Goal: Find specific page/section: Find specific page/section

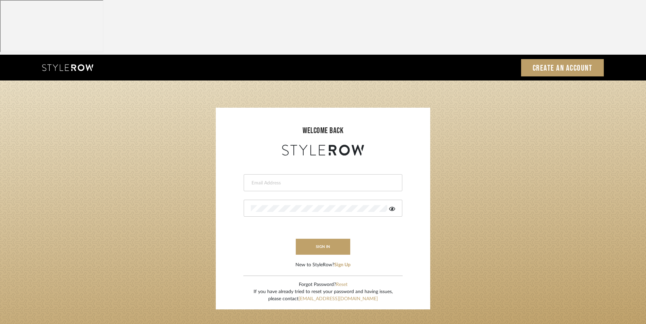
drag, startPoint x: 0, startPoint y: 0, endPoint x: 303, endPoint y: 130, distance: 329.6
click at [306, 174] on div at bounding box center [323, 182] width 158 height 17
click at [287, 180] on input "email" at bounding box center [322, 183] width 143 height 7
type input "info@dmaestheticsdecor.com"
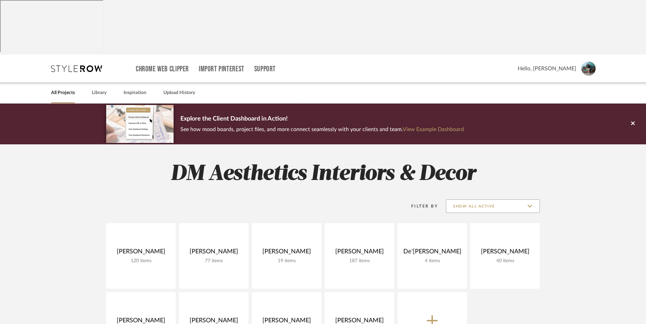
click at [505, 200] on input "Show All Active" at bounding box center [493, 207] width 94 height 14
click at [481, 201] on span "Archived" at bounding box center [493, 202] width 81 height 6
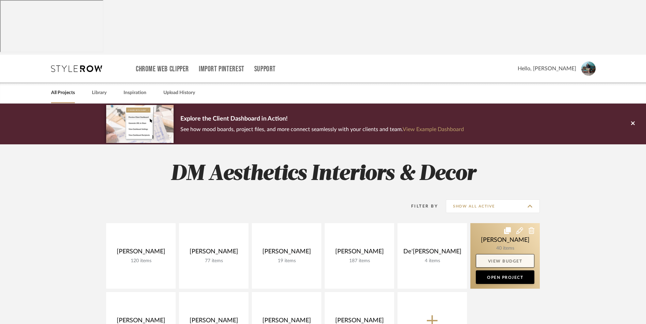
type input "Archived"
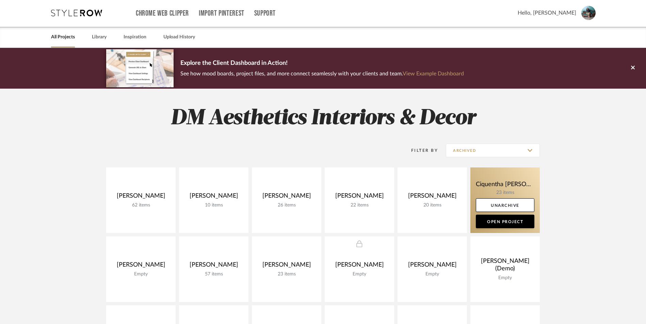
scroll to position [68, 0]
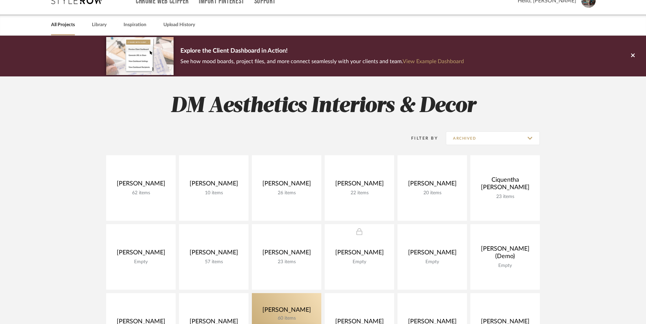
click at [276, 294] on link at bounding box center [286, 327] width 69 height 66
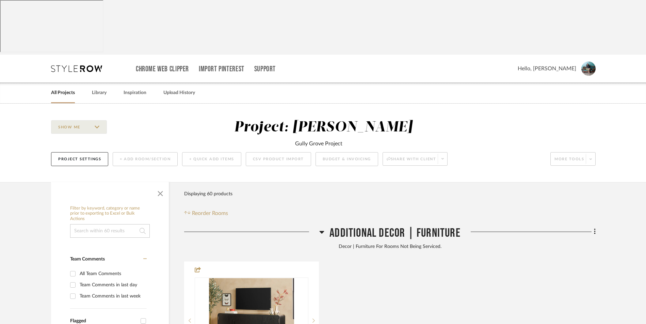
click at [321, 231] on icon at bounding box center [321, 232] width 5 height 3
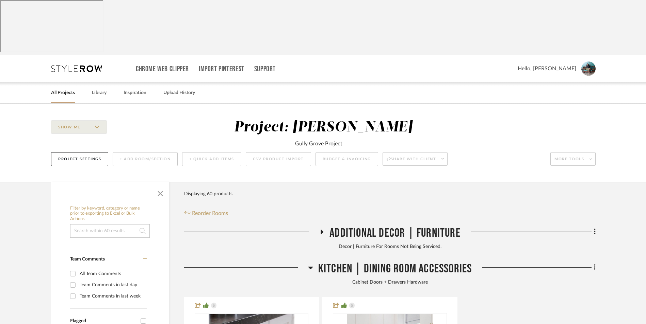
click at [313, 262] on h3 "Kitchen | Dining Room Accessories" at bounding box center [390, 269] width 164 height 15
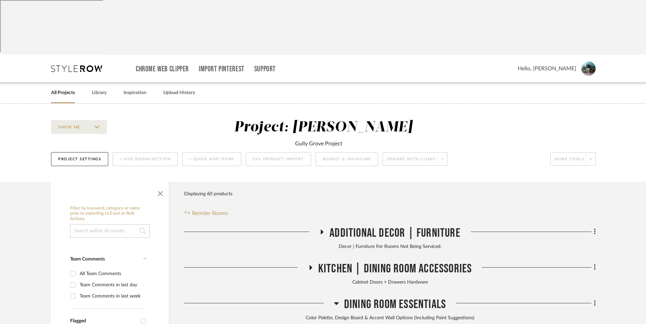
click at [335, 300] on icon at bounding box center [336, 304] width 5 height 8
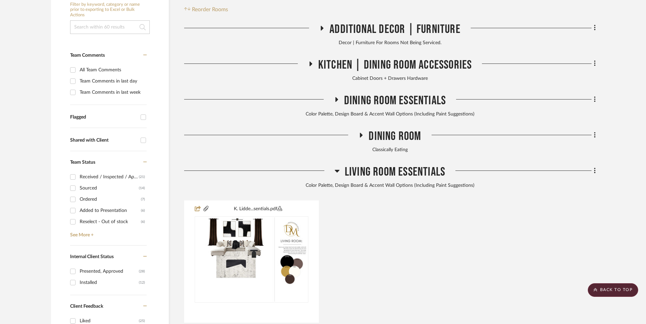
click at [337, 167] on icon at bounding box center [336, 171] width 5 height 8
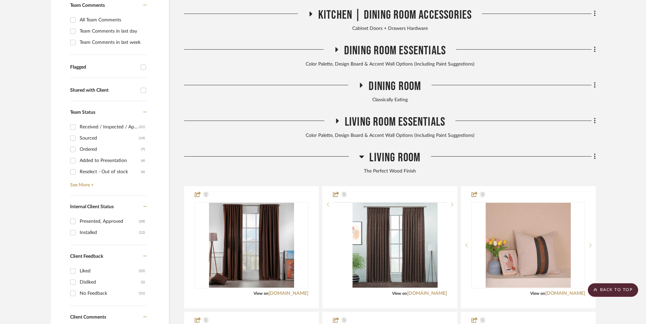
scroll to position [272, 0]
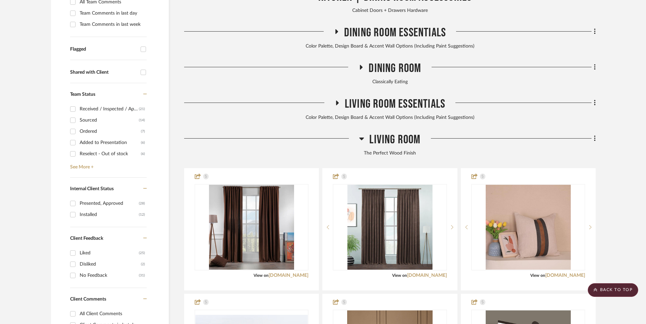
click at [363, 135] on icon at bounding box center [361, 139] width 5 height 8
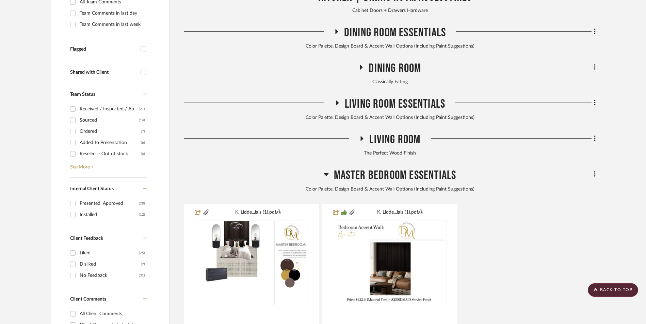
click at [325, 173] on icon at bounding box center [325, 174] width 5 height 3
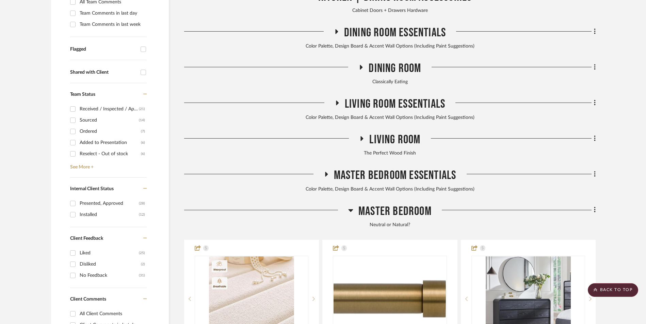
click at [351, 210] on icon at bounding box center [350, 211] width 5 height 3
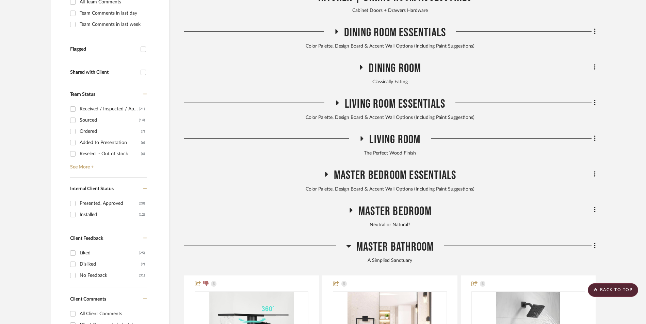
click at [350, 242] on icon at bounding box center [348, 246] width 5 height 8
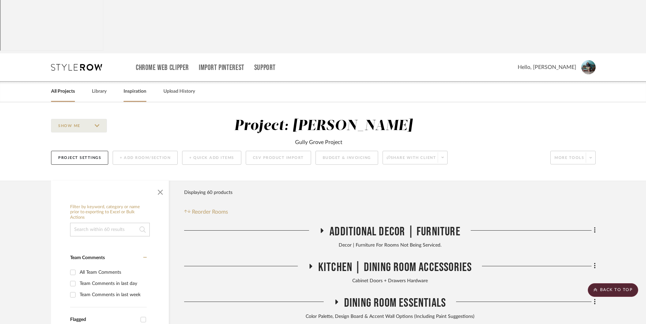
scroll to position [0, 0]
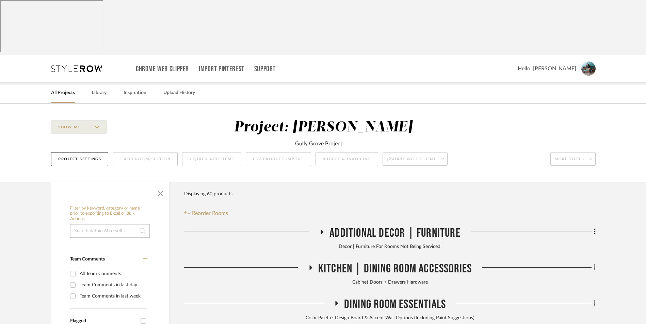
click at [65, 88] on link "All Projects" at bounding box center [63, 92] width 24 height 9
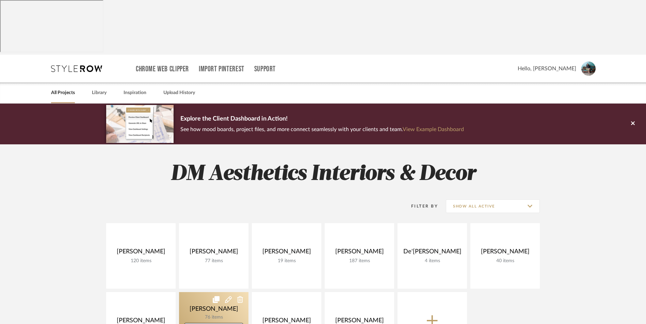
click at [204, 292] on link at bounding box center [213, 325] width 69 height 66
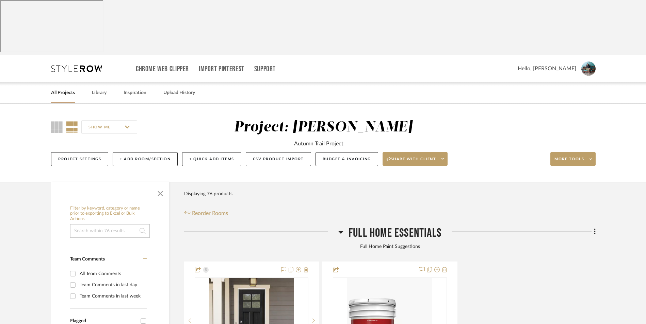
click at [341, 228] on icon at bounding box center [340, 232] width 5 height 8
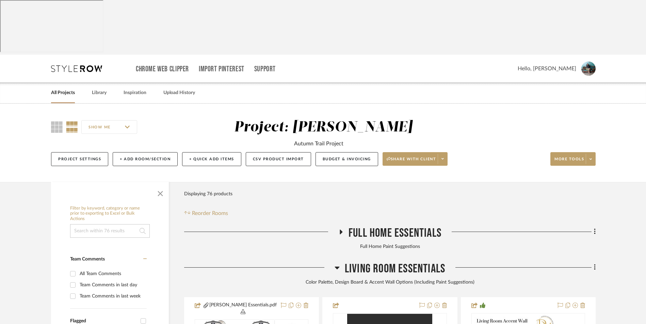
click at [339, 262] on h3 "Living Room Essentials" at bounding box center [389, 269] width 111 height 15
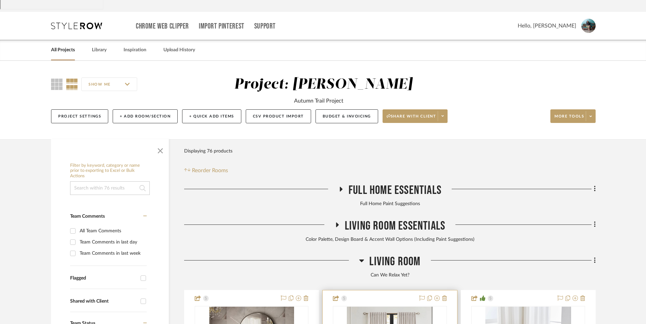
scroll to position [102, 0]
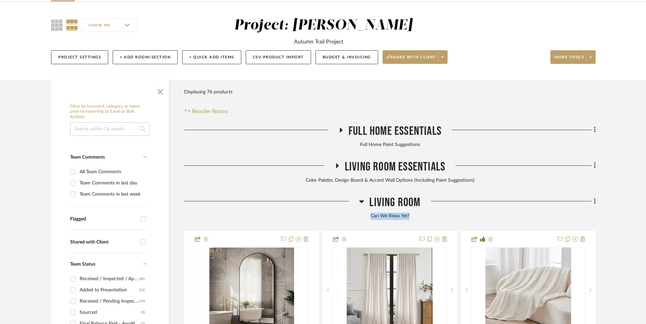
drag, startPoint x: 409, startPoint y: 161, endPoint x: 371, endPoint y: 161, distance: 38.8
click at [371, 213] on div "Can We Relax Yet?" at bounding box center [389, 216] width 411 height 7
copy div "Can We Relax Yet?"
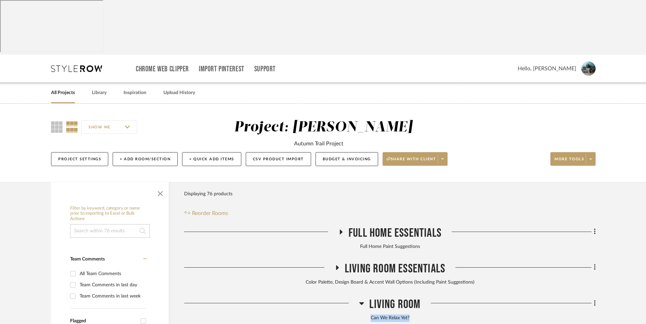
drag, startPoint x: 67, startPoint y: 38, endPoint x: 74, endPoint y: 42, distance: 7.8
click at [67, 88] on link "All Projects" at bounding box center [63, 92] width 24 height 9
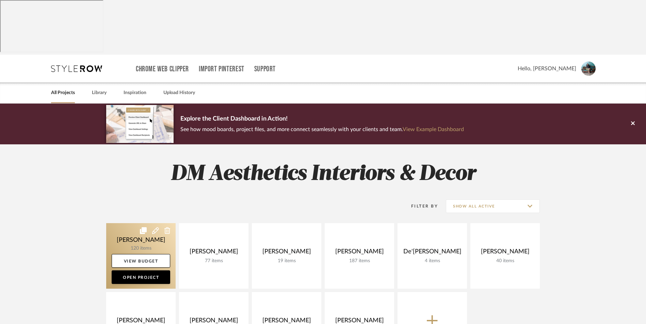
click at [150, 223] on link at bounding box center [140, 256] width 69 height 66
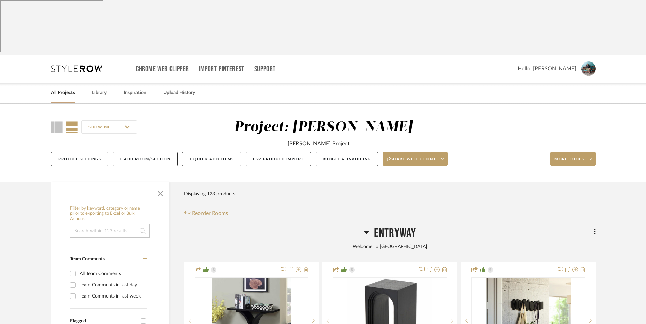
click at [365, 231] on icon at bounding box center [366, 232] width 5 height 3
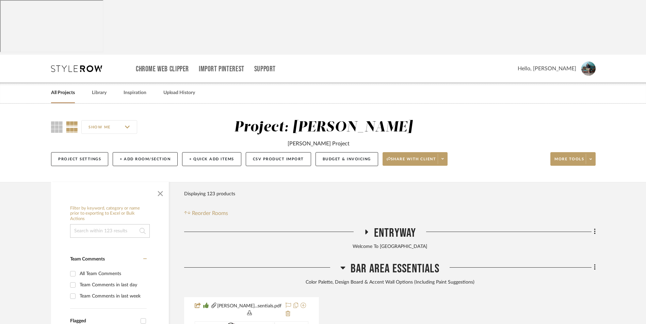
click at [342, 267] on icon at bounding box center [342, 268] width 5 height 3
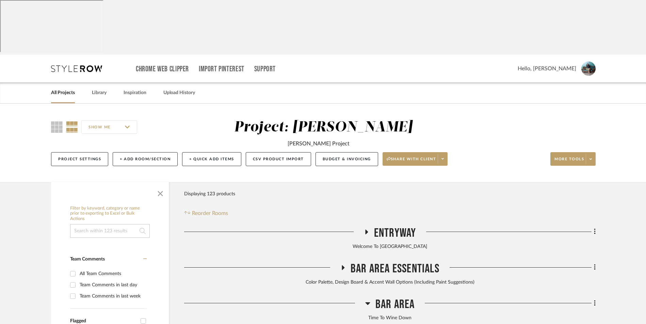
click at [369, 300] on icon at bounding box center [367, 304] width 5 height 8
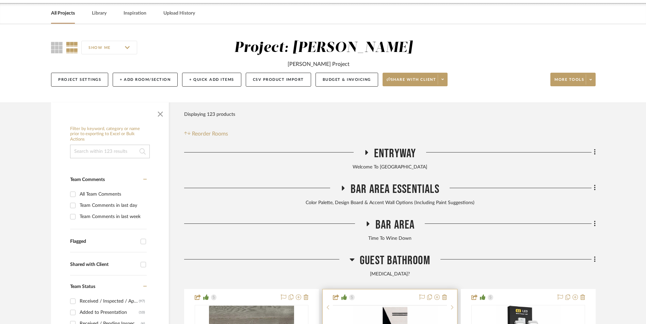
scroll to position [136, 0]
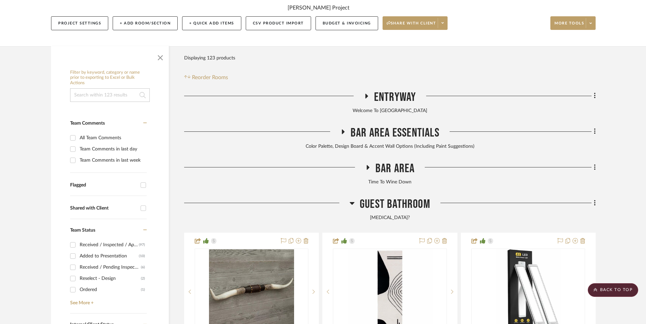
click at [351, 199] on icon at bounding box center [351, 203] width 5 height 8
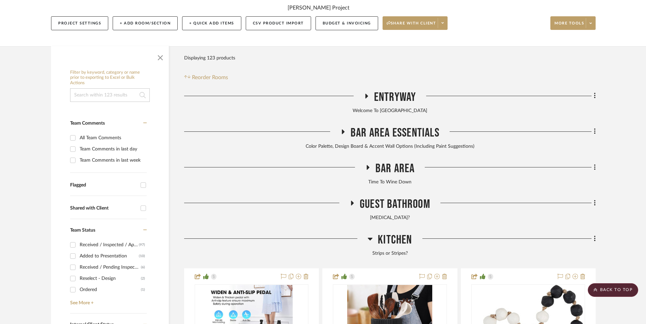
click at [370, 238] on icon at bounding box center [370, 239] width 5 height 3
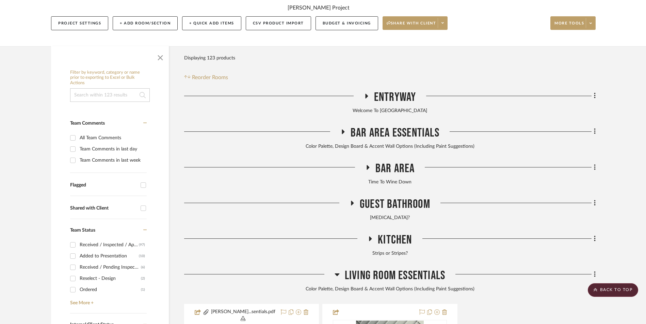
click at [337, 274] on icon at bounding box center [336, 275] width 5 height 3
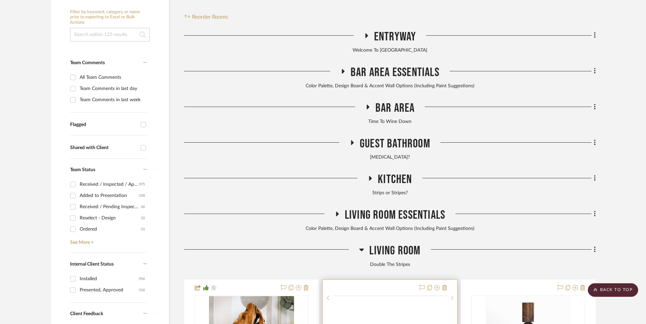
scroll to position [272, 0]
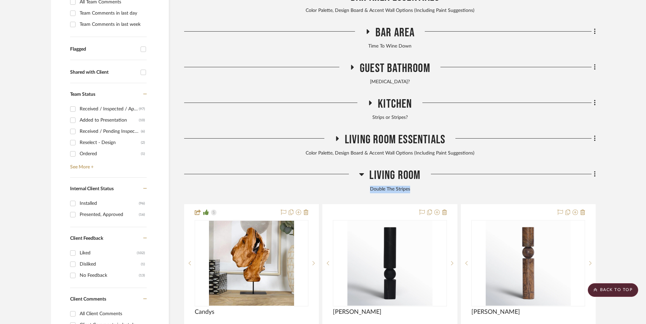
drag, startPoint x: 409, startPoint y: 135, endPoint x: 371, endPoint y: 134, distance: 38.1
click at [371, 186] on div "Double The Stripes" at bounding box center [389, 189] width 411 height 7
copy div "Double The Stripes"
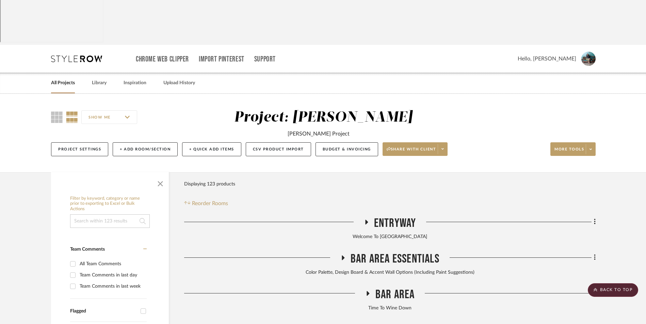
scroll to position [0, 0]
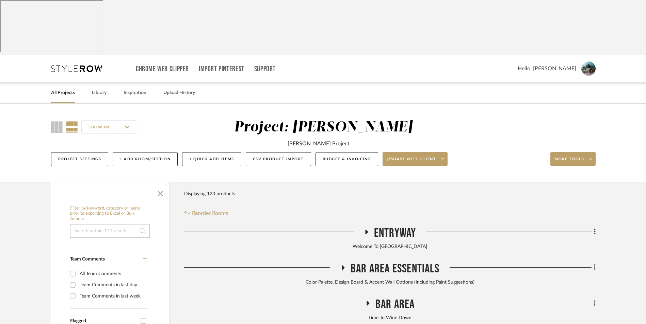
click at [66, 88] on link "All Projects" at bounding box center [63, 92] width 24 height 9
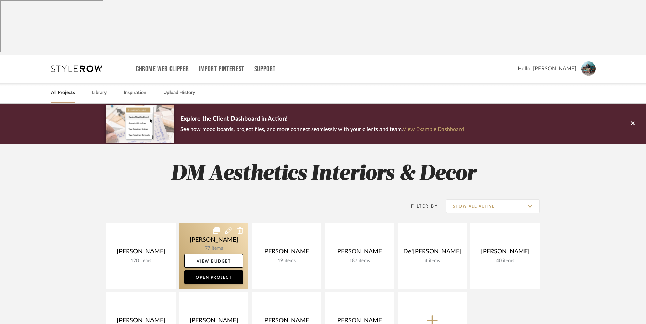
click at [204, 223] on link at bounding box center [213, 256] width 69 height 66
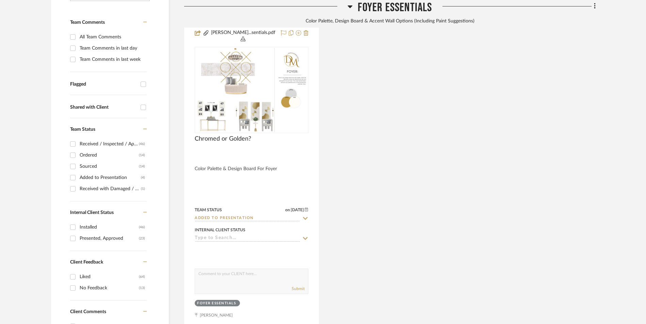
scroll to position [408, 0]
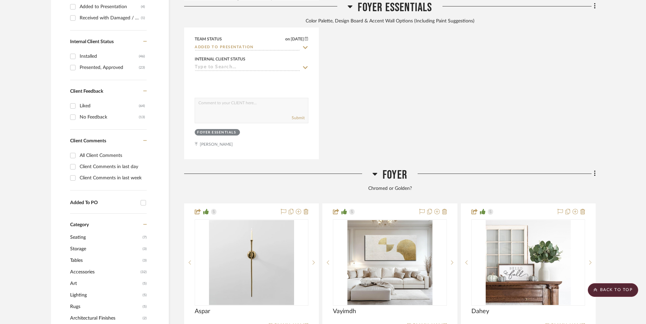
click at [375, 170] on icon at bounding box center [374, 174] width 5 height 8
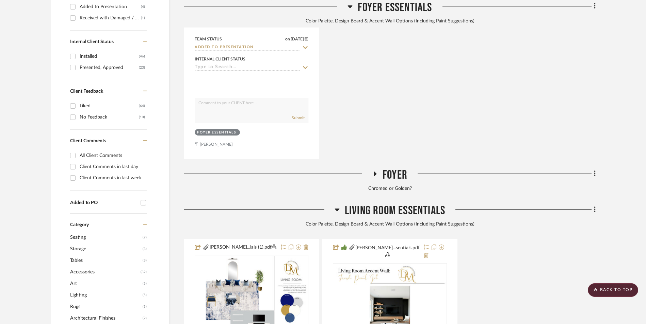
click at [337, 209] on icon at bounding box center [336, 210] width 5 height 3
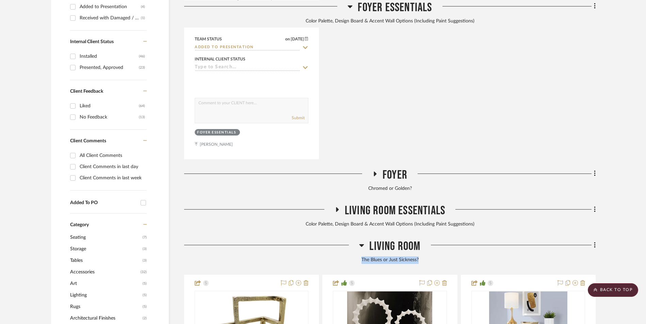
drag, startPoint x: 419, startPoint y: 198, endPoint x: 362, endPoint y: 199, distance: 57.5
click at [362, 257] on div "The Blues or Just Sickness?" at bounding box center [389, 260] width 411 height 7
copy div "The Blues or Just Sickness?"
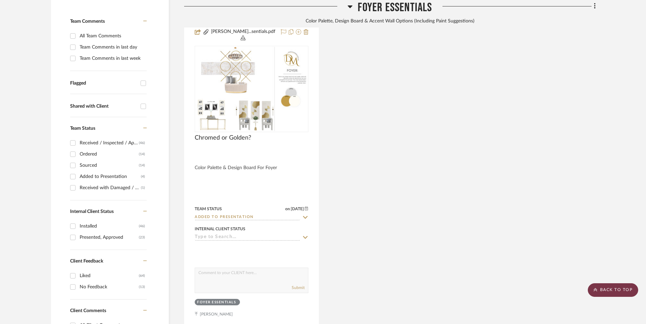
click at [610, 289] on scroll-to-top-button "BACK TO TOP" at bounding box center [612, 291] width 50 height 14
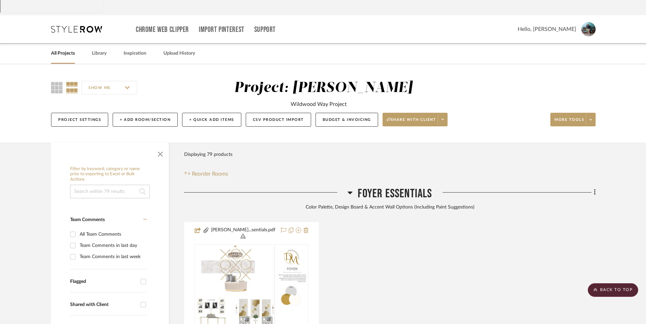
scroll to position [0, 0]
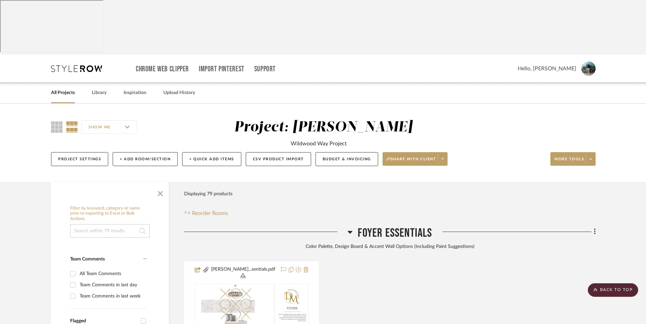
click at [69, 88] on link "All Projects" at bounding box center [63, 92] width 24 height 9
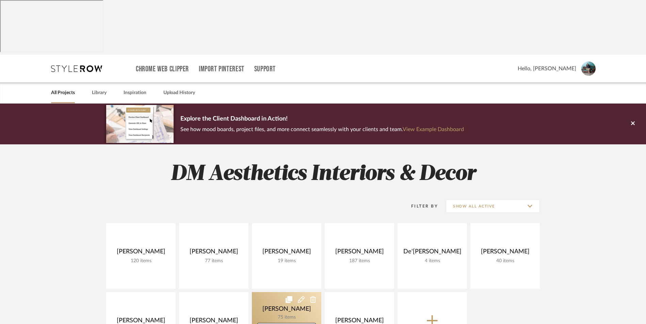
click at [289, 292] on link at bounding box center [286, 325] width 69 height 66
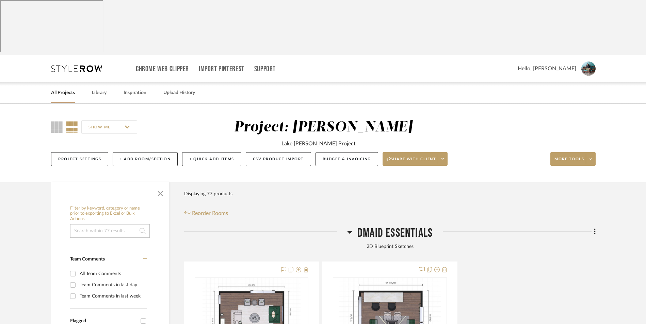
click at [349, 228] on icon at bounding box center [349, 232] width 5 height 8
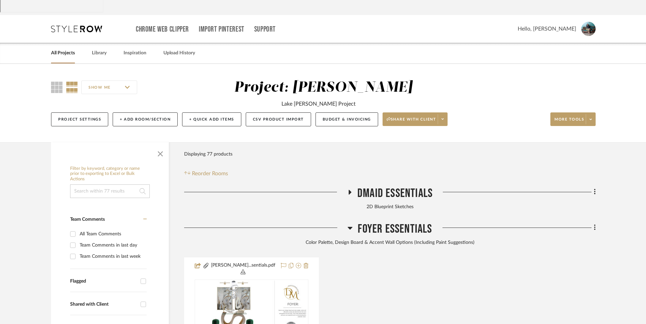
scroll to position [102, 0]
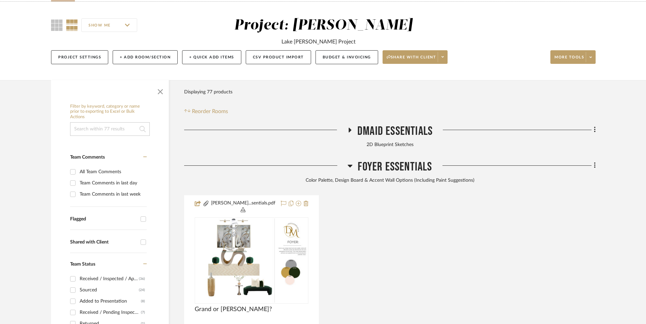
click at [352, 162] on icon at bounding box center [349, 166] width 5 height 8
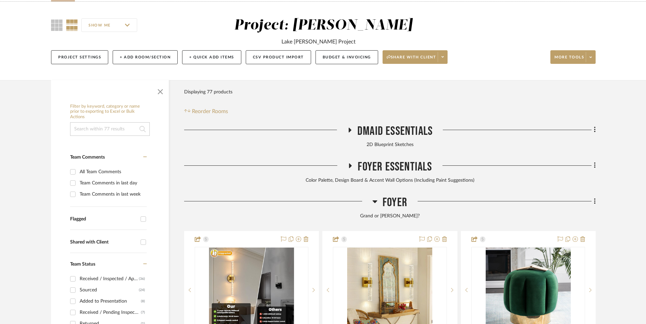
click at [374, 198] on icon at bounding box center [374, 202] width 5 height 8
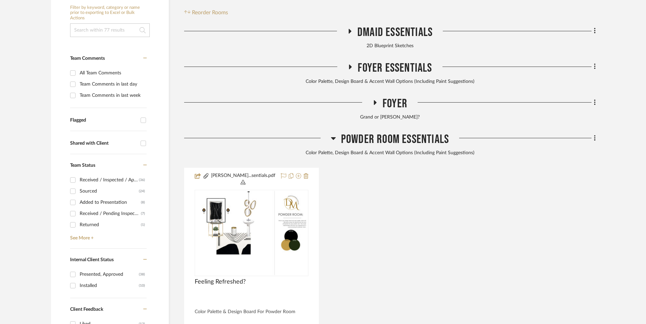
scroll to position [204, 0]
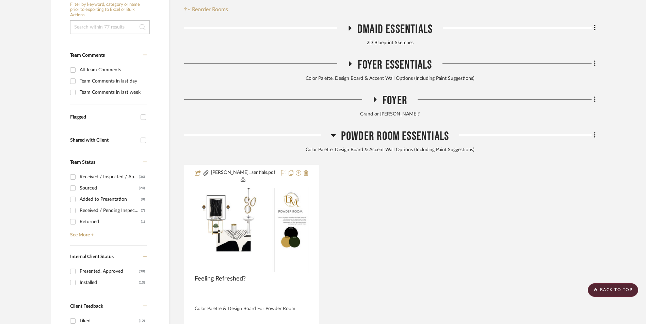
click at [332, 131] on icon at bounding box center [333, 135] width 5 height 8
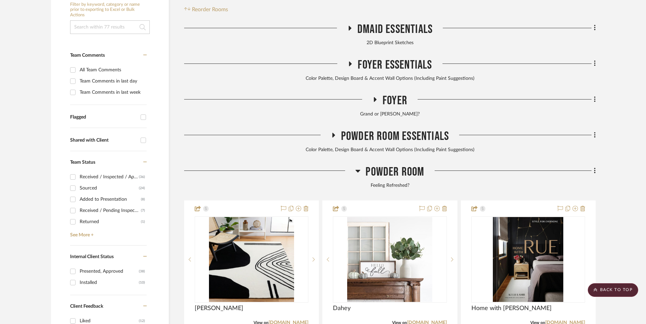
click at [358, 170] on icon at bounding box center [357, 171] width 5 height 3
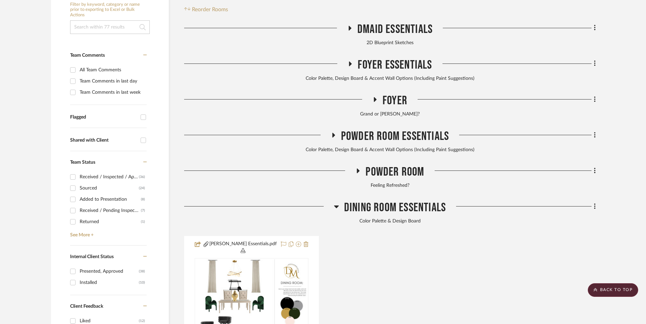
click at [336, 203] on icon at bounding box center [336, 207] width 5 height 8
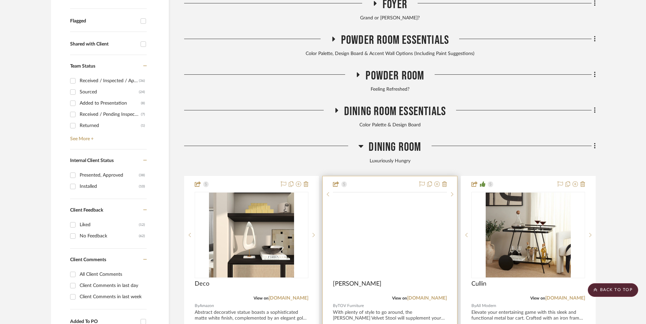
scroll to position [306, 0]
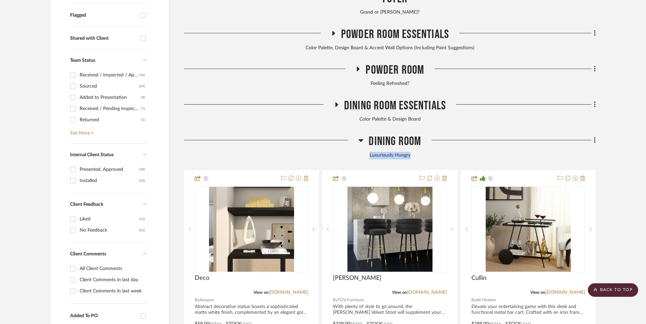
drag, startPoint x: 412, startPoint y: 101, endPoint x: 370, endPoint y: 102, distance: 42.2
click at [370, 152] on div "Luxuriously Hungry" at bounding box center [389, 155] width 411 height 7
copy div "Luxuriously Hungry"
click at [609, 292] on scroll-to-top-button "BACK TO TOP" at bounding box center [612, 291] width 50 height 14
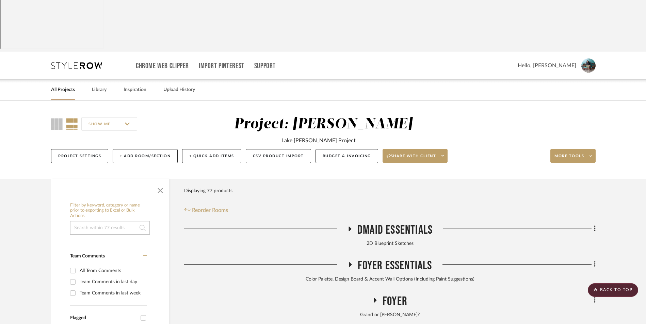
scroll to position [0, 0]
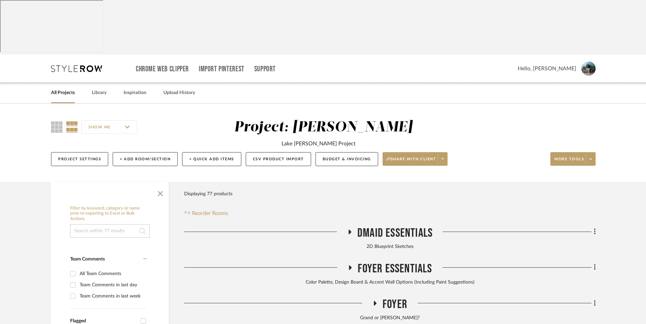
click at [67, 88] on link "All Projects" at bounding box center [63, 92] width 24 height 9
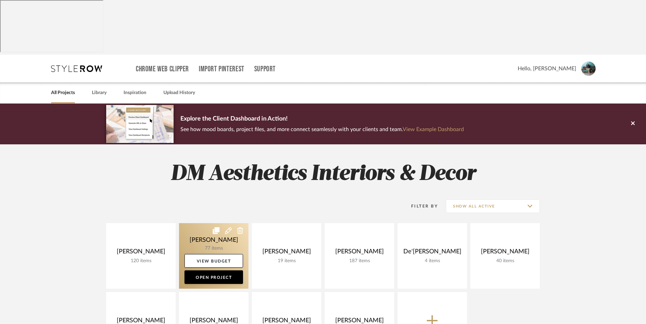
click at [213, 223] on link at bounding box center [213, 256] width 69 height 66
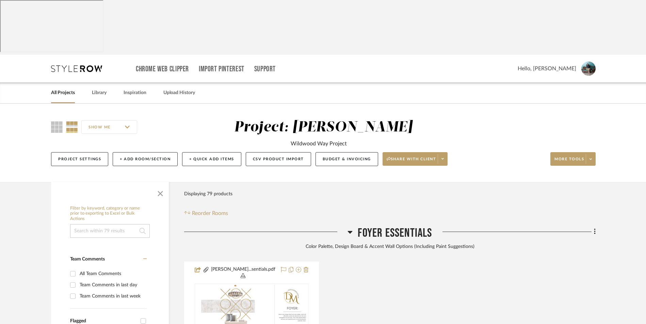
click at [349, 228] on icon at bounding box center [349, 232] width 5 height 8
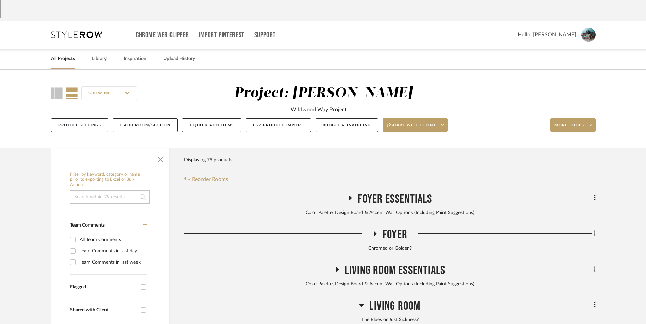
click at [361, 301] on icon at bounding box center [361, 305] width 5 height 8
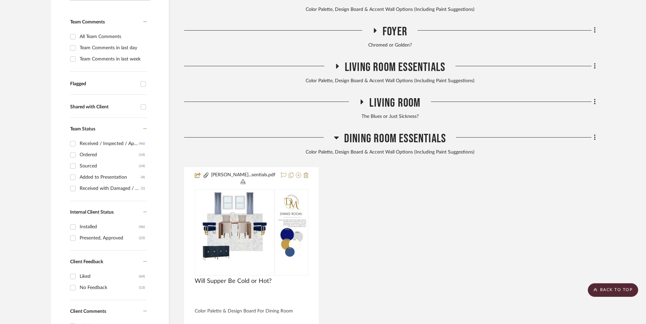
scroll to position [238, 0]
click at [334, 133] on icon at bounding box center [336, 137] width 5 height 8
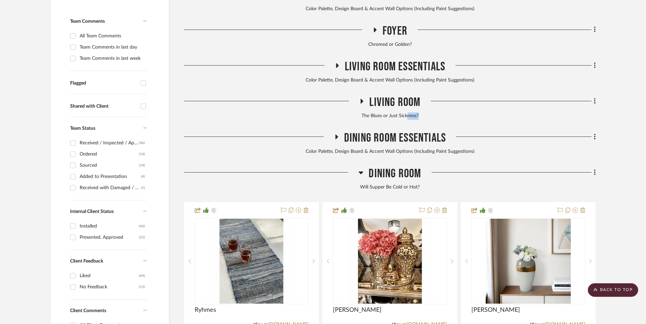
drag, startPoint x: 418, startPoint y: 60, endPoint x: 407, endPoint y: 61, distance: 11.2
click at [407, 113] on div "The Blues or Just Sickness?" at bounding box center [389, 116] width 411 height 7
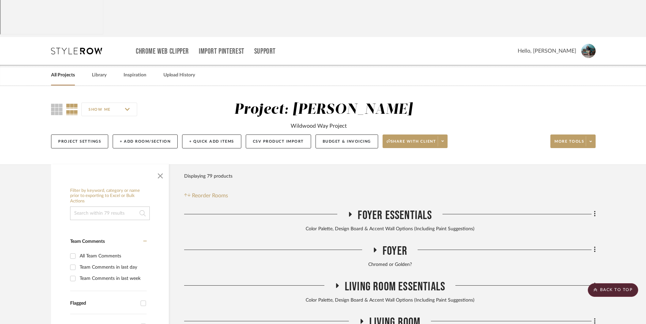
scroll to position [0, 0]
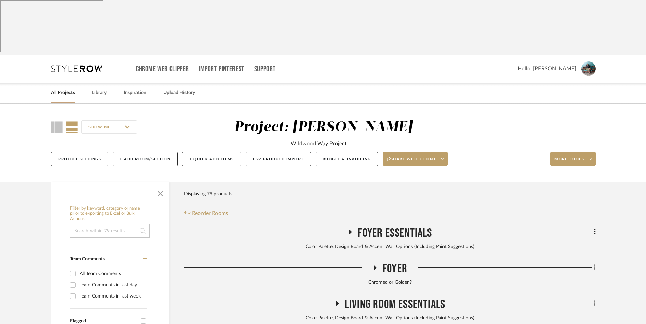
drag, startPoint x: 322, startPoint y: 59, endPoint x: 159, endPoint y: 54, distance: 163.3
click at [322, 104] on div "SHOW ME Project: [PERSON_NAME] Wildwood Way Project Project Settings + Add Room…" at bounding box center [323, 143] width 646 height 79
click at [60, 88] on link "All Projects" at bounding box center [63, 92] width 24 height 9
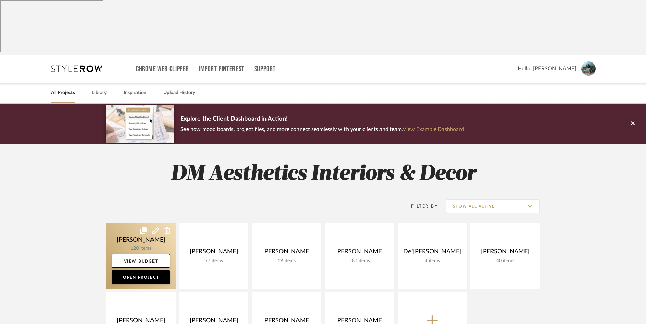
click at [151, 223] on link at bounding box center [140, 256] width 69 height 66
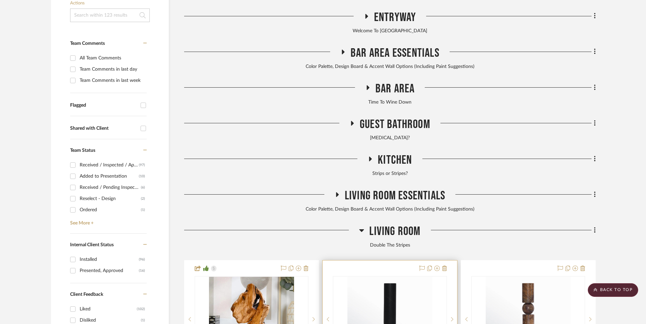
scroll to position [238, 0]
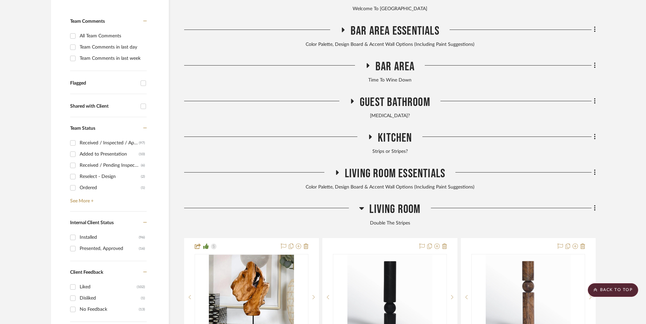
click at [361, 207] on icon at bounding box center [361, 208] width 5 height 3
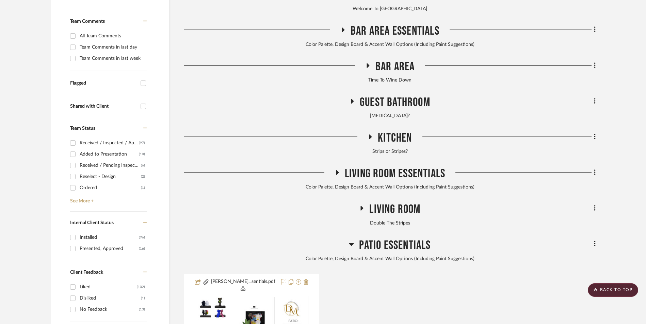
click at [353, 240] on icon at bounding box center [351, 244] width 5 height 8
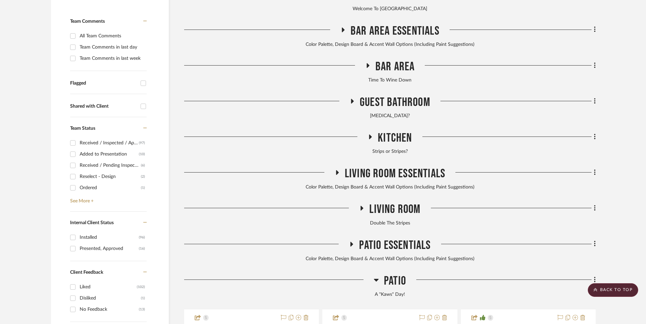
click at [377, 279] on icon at bounding box center [376, 280] width 5 height 3
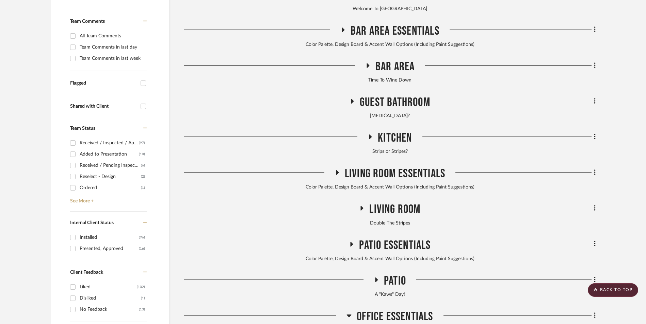
scroll to position [306, 0]
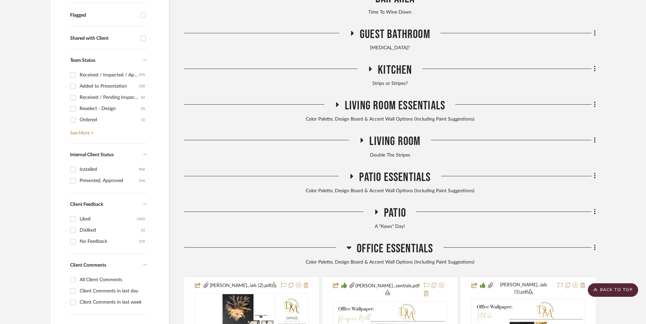
drag, startPoint x: 349, startPoint y: 194, endPoint x: 372, endPoint y: 212, distance: 29.5
click at [349, 247] on icon at bounding box center [349, 248] width 5 height 3
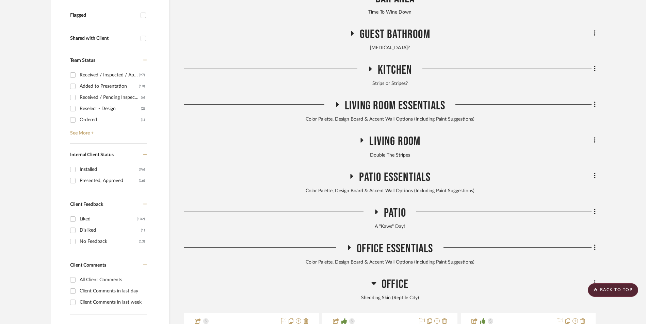
scroll to position [374, 0]
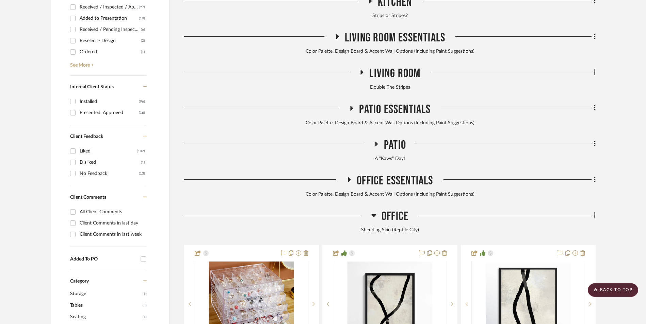
click at [374, 215] on icon at bounding box center [373, 216] width 5 height 3
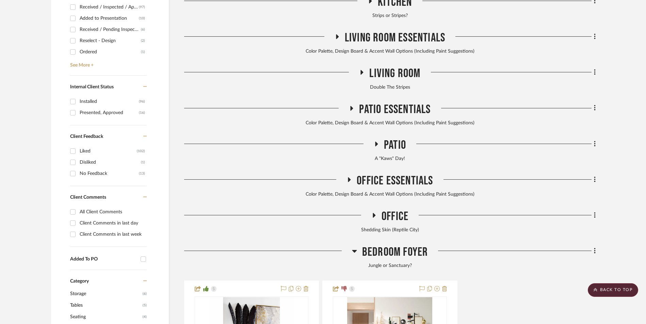
click at [354, 250] on icon at bounding box center [354, 251] width 5 height 3
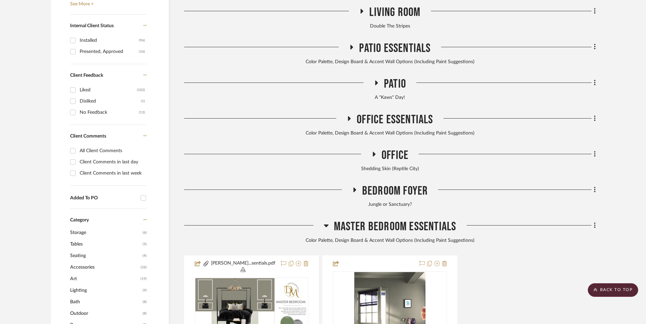
scroll to position [476, 0]
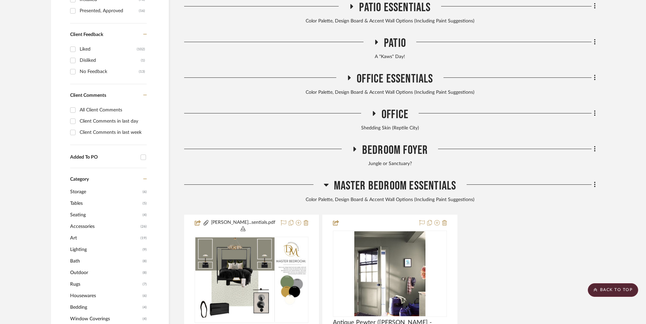
click at [326, 184] on icon at bounding box center [325, 185] width 5 height 3
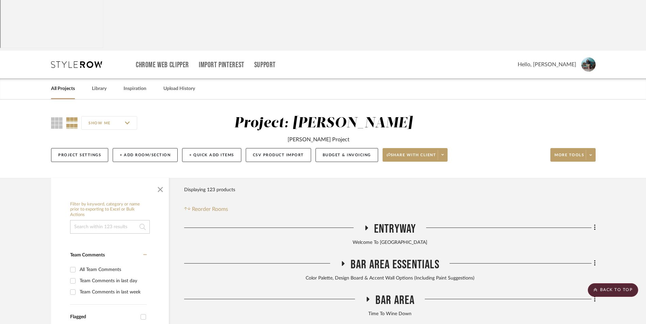
scroll to position [0, 0]
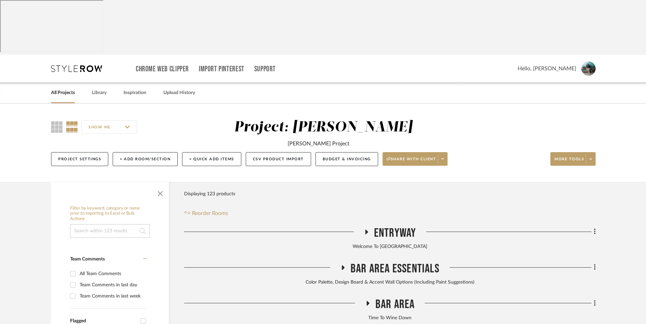
click at [270, 104] on div "SHOW ME Project: [PERSON_NAME] [PERSON_NAME] Project Project Settings + Add Roo…" at bounding box center [323, 143] width 646 height 79
click at [68, 88] on link "All Projects" at bounding box center [63, 92] width 24 height 9
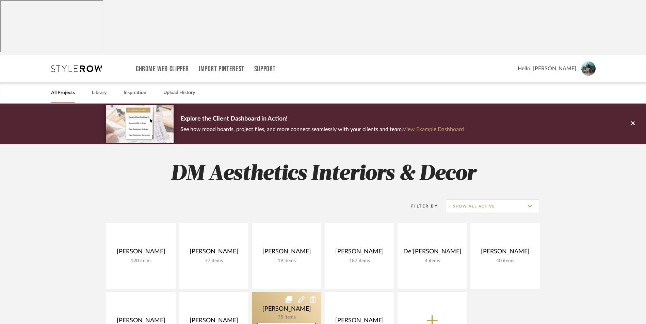
click at [287, 292] on link at bounding box center [286, 325] width 69 height 66
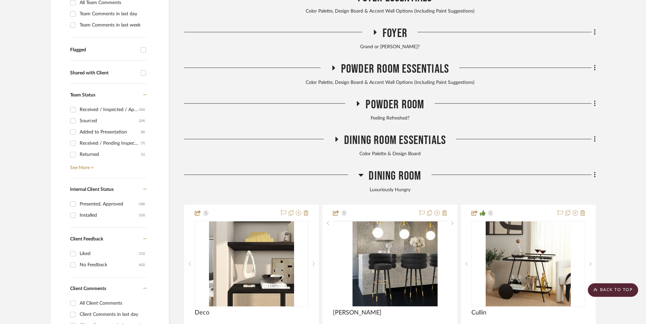
scroll to position [272, 0]
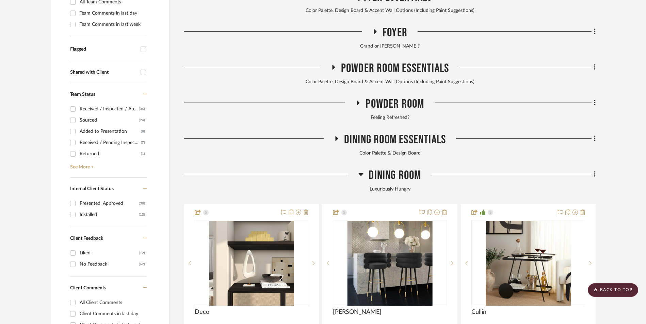
click at [361, 173] on icon at bounding box center [360, 174] width 5 height 3
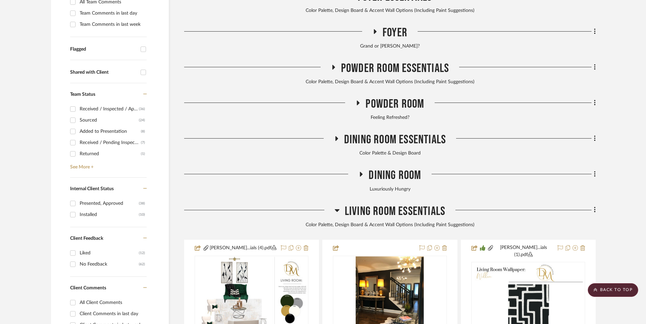
scroll to position [340, 0]
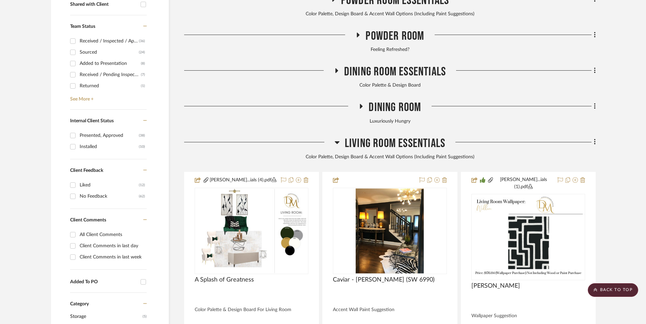
click at [335, 138] on icon at bounding box center [336, 142] width 5 height 8
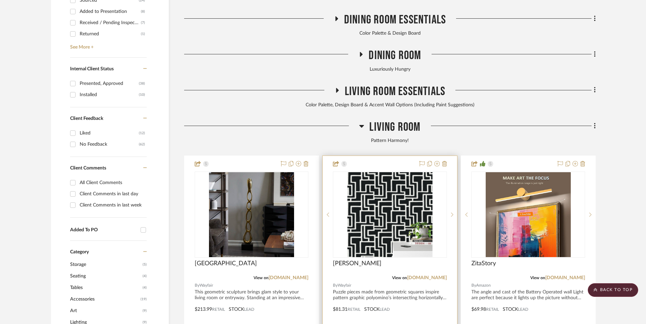
scroll to position [408, 0]
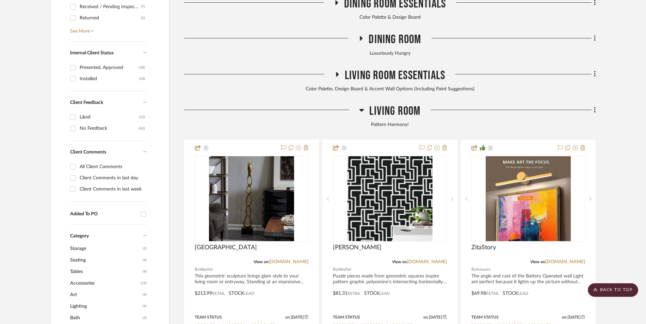
click at [304, 121] on div "Pattern Harmony!" at bounding box center [389, 124] width 411 height 7
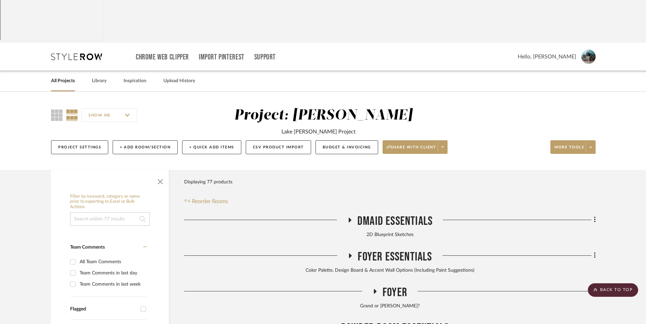
scroll to position [0, 0]
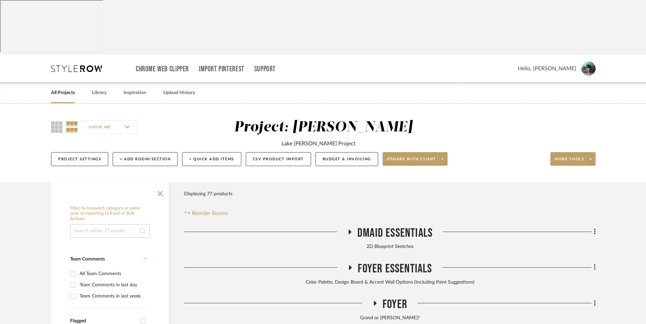
drag, startPoint x: 68, startPoint y: 38, endPoint x: 83, endPoint y: 44, distance: 15.9
click at [68, 88] on link "All Projects" at bounding box center [63, 92] width 24 height 9
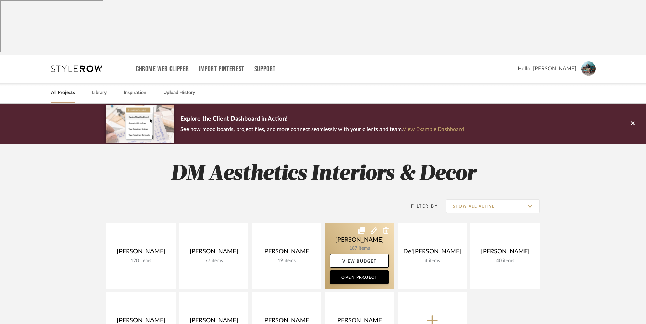
click at [348, 223] on link at bounding box center [358, 256] width 69 height 66
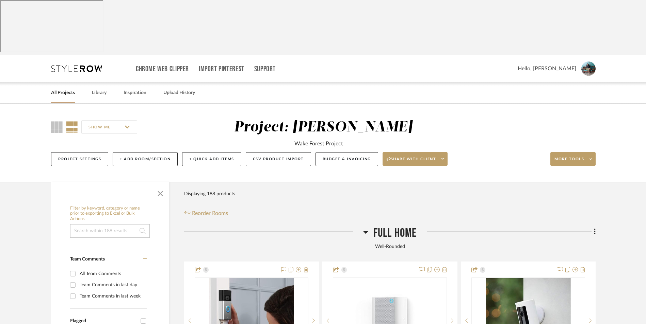
click at [363, 228] on icon at bounding box center [365, 232] width 5 height 8
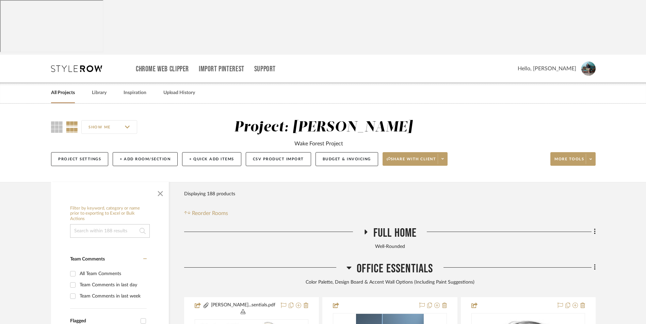
click at [351, 262] on h3 "Office Essentials" at bounding box center [389, 269] width 86 height 15
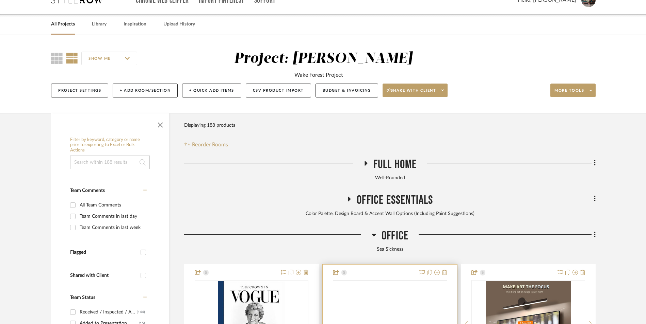
scroll to position [136, 0]
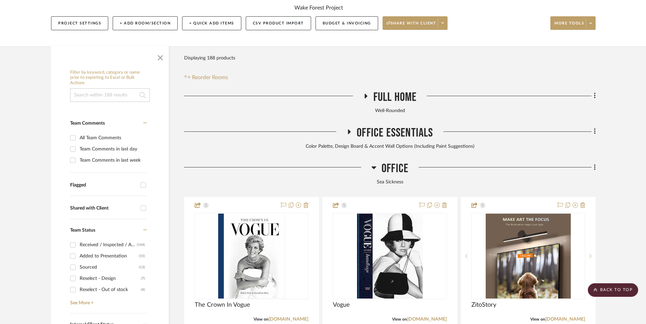
click at [290, 162] on div at bounding box center [277, 170] width 187 height 17
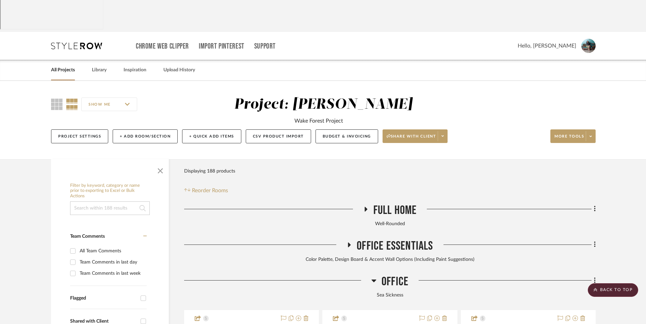
scroll to position [0, 0]
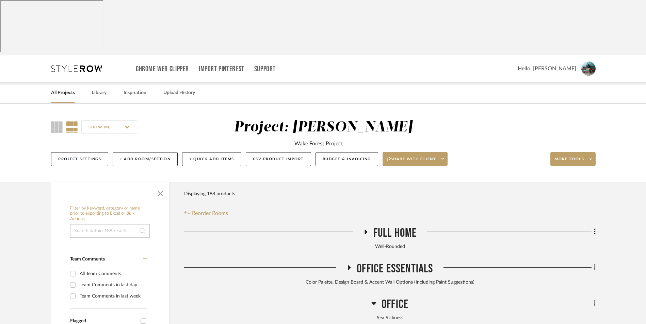
click at [65, 88] on link "All Projects" at bounding box center [63, 92] width 24 height 9
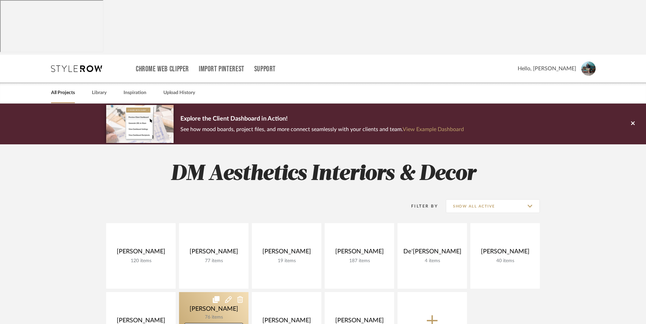
click at [224, 292] on link at bounding box center [213, 325] width 69 height 66
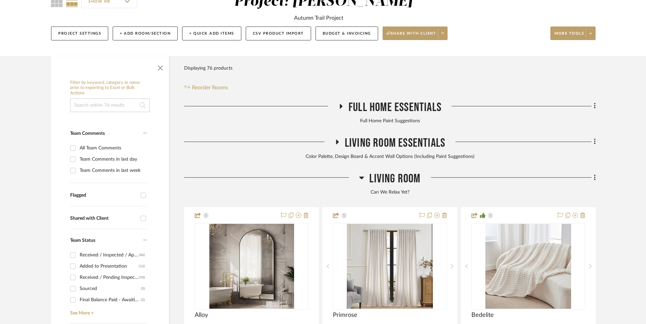
scroll to position [136, 0]
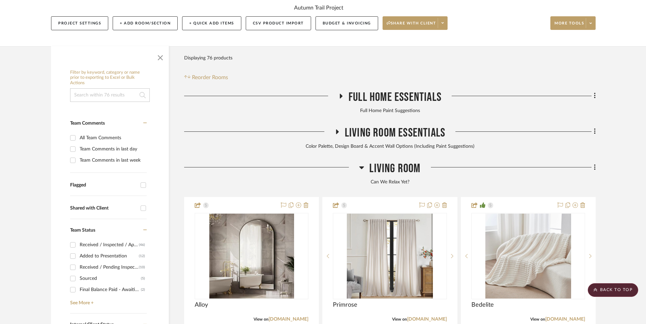
click at [362, 167] on icon at bounding box center [361, 168] width 5 height 3
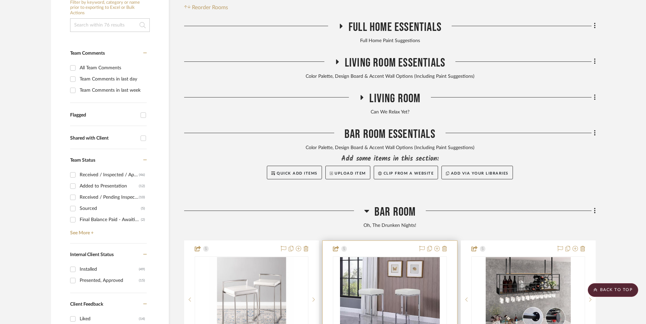
scroll to position [272, 0]
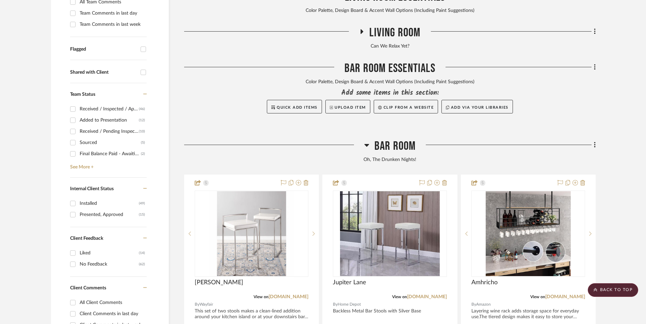
click at [369, 139] on h3 "Bar Room" at bounding box center [390, 146] width 52 height 15
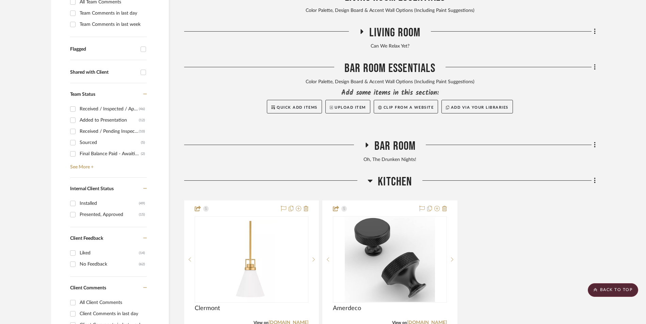
click at [371, 180] on icon at bounding box center [370, 181] width 5 height 3
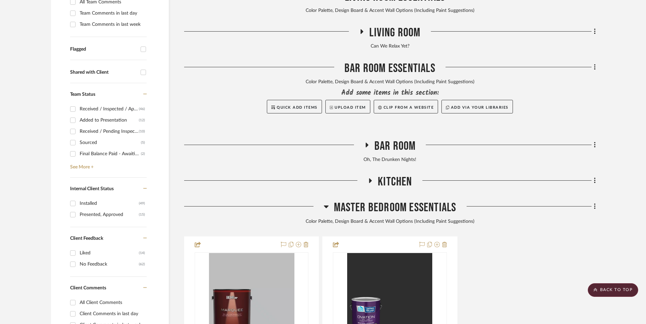
click at [324, 203] on icon at bounding box center [325, 207] width 5 height 8
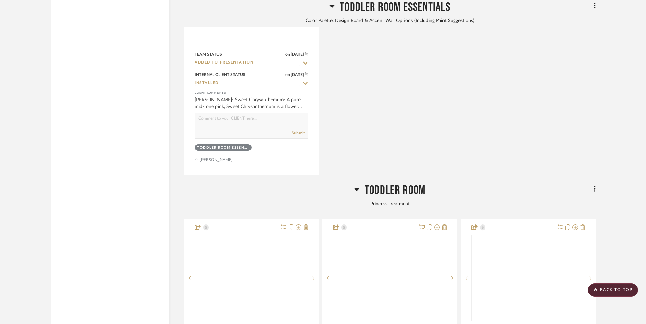
scroll to position [2993, 0]
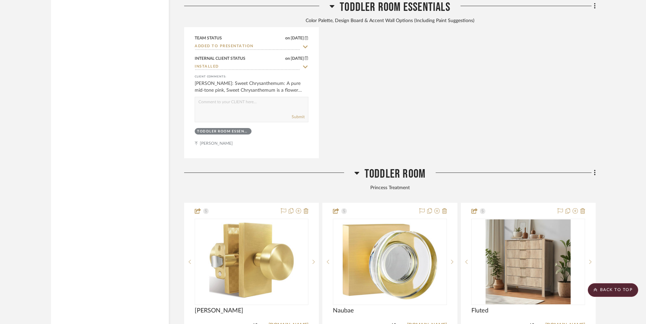
drag, startPoint x: 628, startPoint y: 212, endPoint x: 642, endPoint y: 221, distance: 16.3
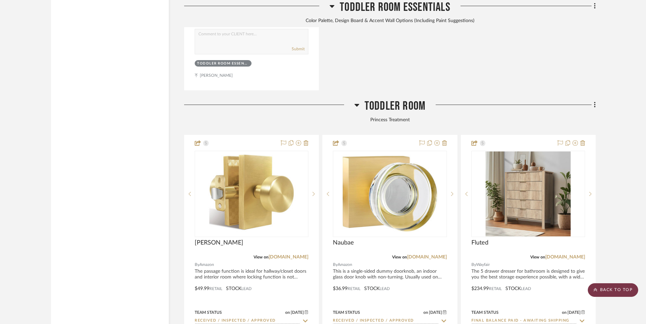
click at [608, 292] on scroll-to-top-button "BACK TO TOP" at bounding box center [612, 291] width 50 height 14
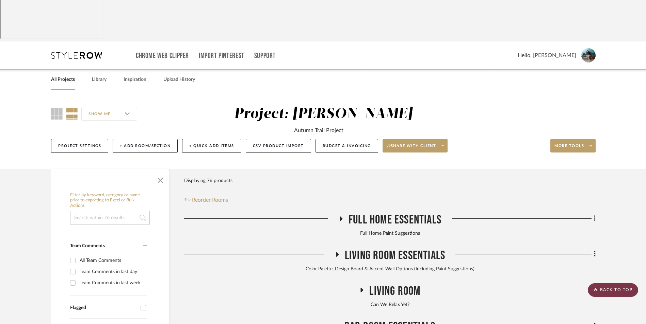
scroll to position [0, 0]
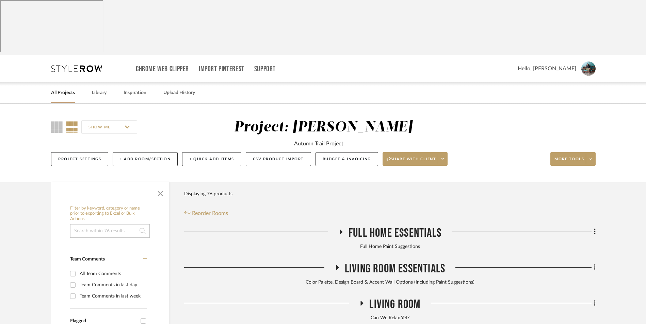
click at [70, 88] on link "All Projects" at bounding box center [63, 92] width 24 height 9
